Goal: Task Accomplishment & Management: Manage account settings

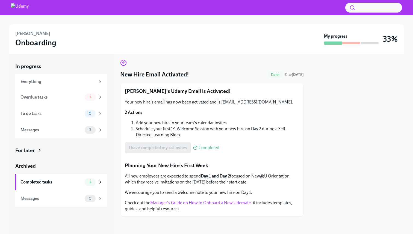
scroll to position [95, 0]
click at [65, 95] on div "Overdue tasks" at bounding box center [51, 97] width 62 height 6
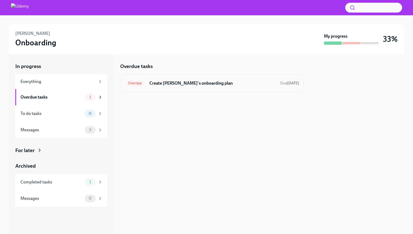
click at [206, 85] on h6 "Create [PERSON_NAME]'s onboarding plan" at bounding box center [212, 83] width 126 height 6
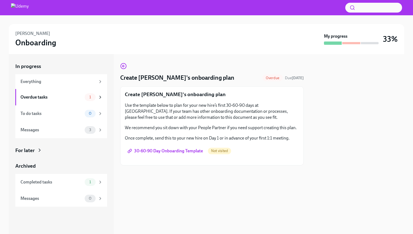
click at [185, 152] on span "30-60-90 Day Onboarding Template" at bounding box center [166, 150] width 74 height 5
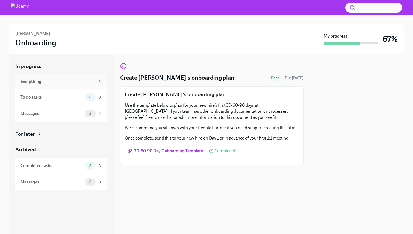
click at [42, 87] on div "Everything" at bounding box center [61, 81] width 92 height 15
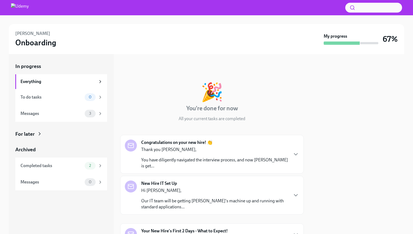
scroll to position [29, 0]
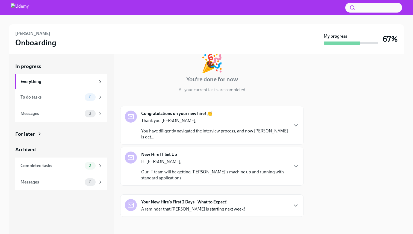
click at [291, 203] on div "Your New Hire's First 2 Days - What to Expect! A reminder that [PERSON_NAME] is…" at bounding box center [212, 205] width 174 height 13
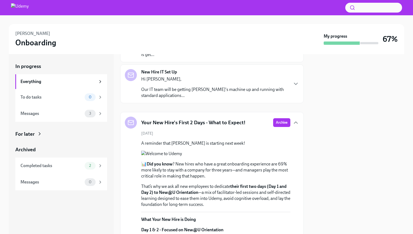
scroll to position [61, 0]
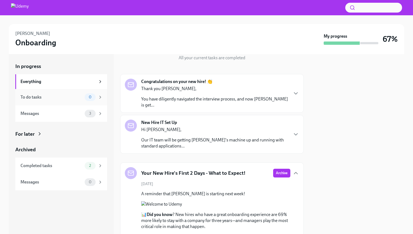
click at [57, 95] on div "To do tasks" at bounding box center [51, 97] width 62 height 6
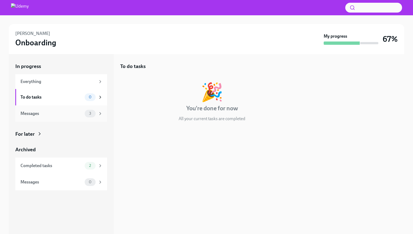
click at [61, 112] on div "Messages" at bounding box center [51, 114] width 62 height 6
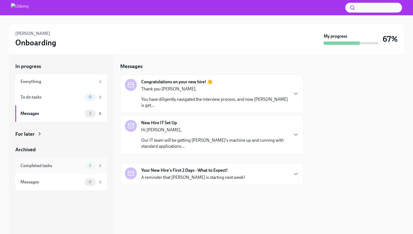
click at [61, 163] on div "Completed tasks" at bounding box center [51, 166] width 62 height 6
